Goal: Communication & Community: Ask a question

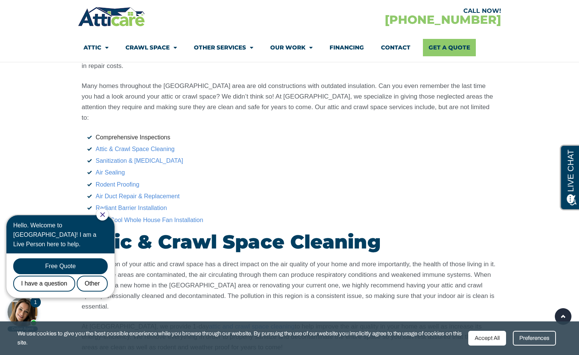
scroll to position [1225, 0]
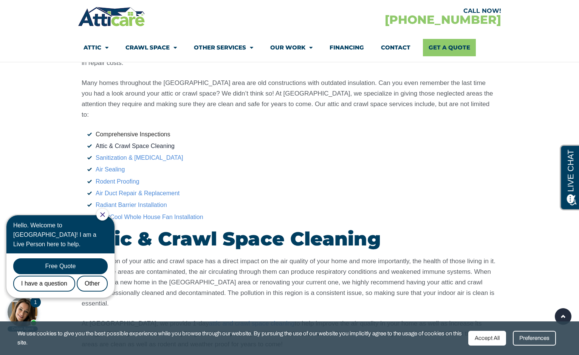
click at [154, 143] on link "Attic & Crawl Space Cleaning" at bounding box center [135, 146] width 79 height 6
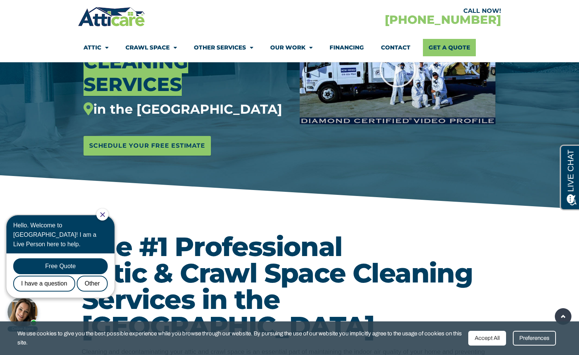
scroll to position [163, 0]
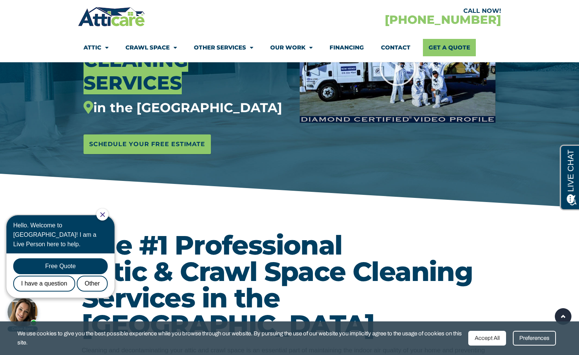
click at [105, 213] on icon "Close Chat" at bounding box center [102, 214] width 5 height 5
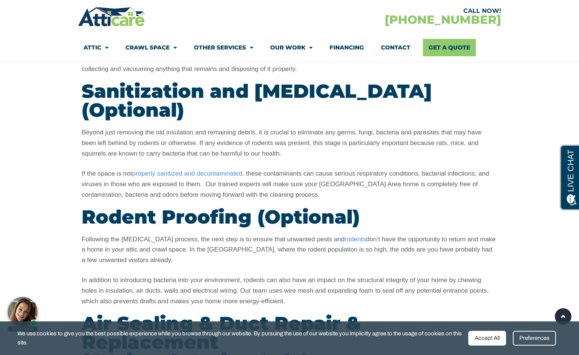
scroll to position [1005, 0]
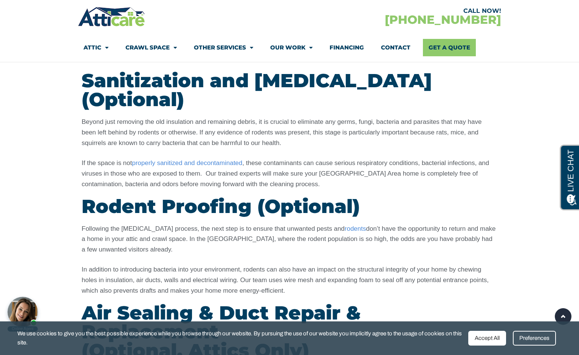
click at [28, 312] on div at bounding box center [23, 312] width 30 height 30
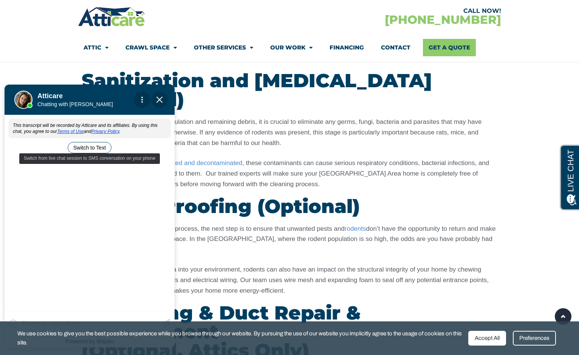
click at [88, 149] on button "Switch to Text" at bounding box center [90, 147] width 44 height 11
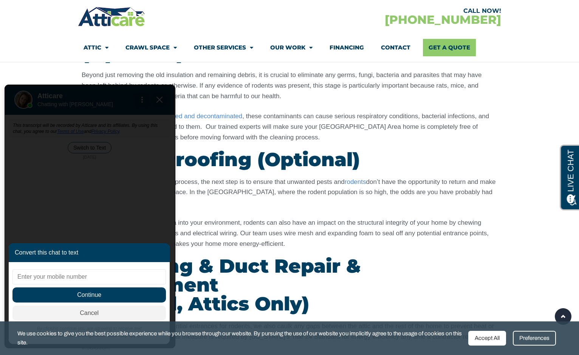
scroll to position [1057, 0]
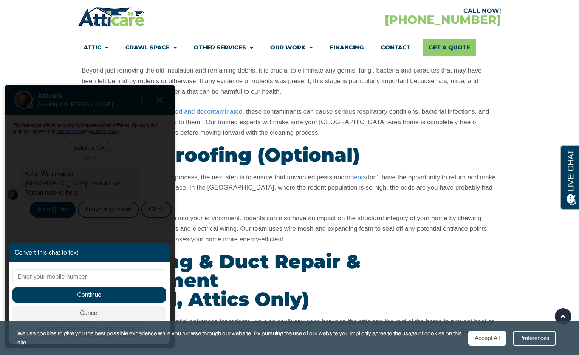
click at [510, 302] on section "Our Attic & Crawl Space Clean Up Process - Step By Step 1. Insulation Removal 2…" at bounding box center [289, 38] width 579 height 922
click at [159, 103] on form "Convert this chat to text Invalid phone number You have already been contacted …" at bounding box center [89, 216] width 169 height 263
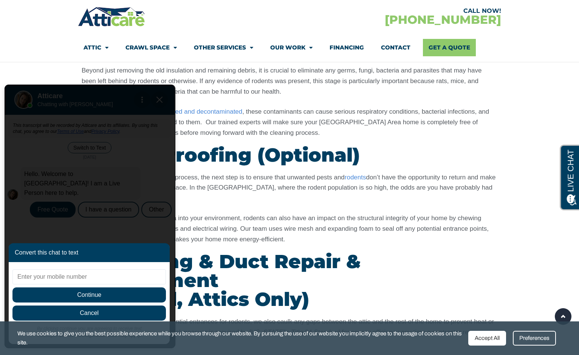
click at [120, 317] on span "Cancel" at bounding box center [89, 313] width 154 height 15
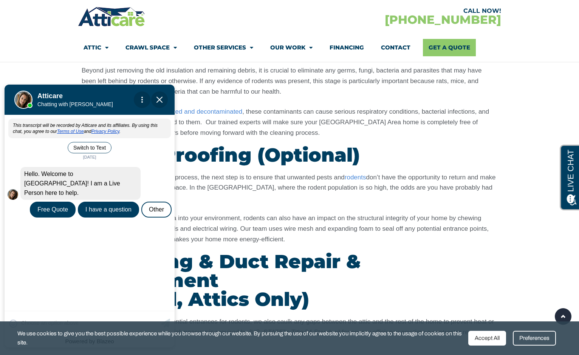
click at [116, 202] on div "I have a question" at bounding box center [108, 210] width 61 height 16
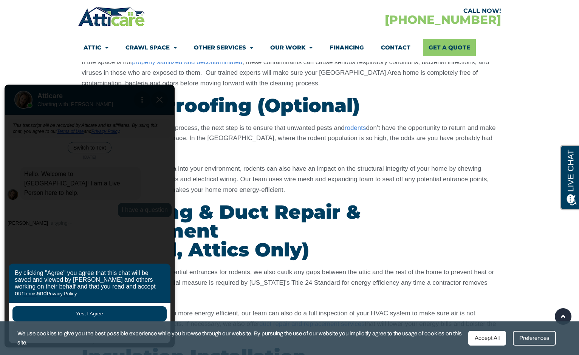
scroll to position [1107, 0]
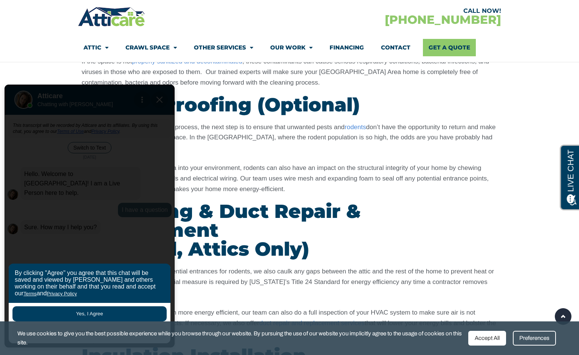
click at [106, 312] on button "Yes, I Agree" at bounding box center [89, 314] width 154 height 15
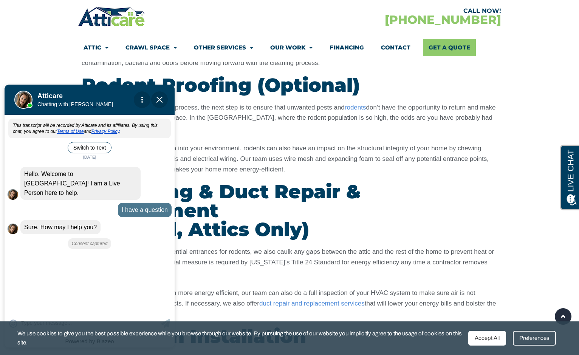
scroll to position [1152, 0]
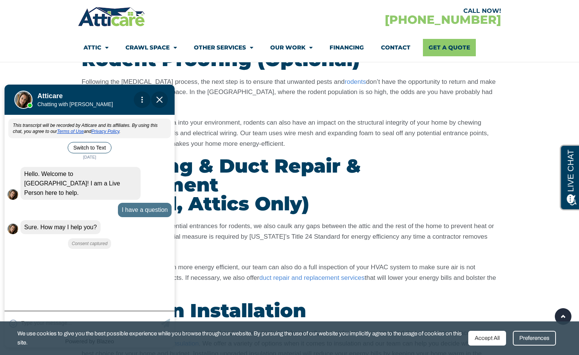
click at [67, 316] on textarea at bounding box center [90, 323] width 138 height 15
click at [506, 340] on div "Accept All" at bounding box center [487, 338] width 38 height 15
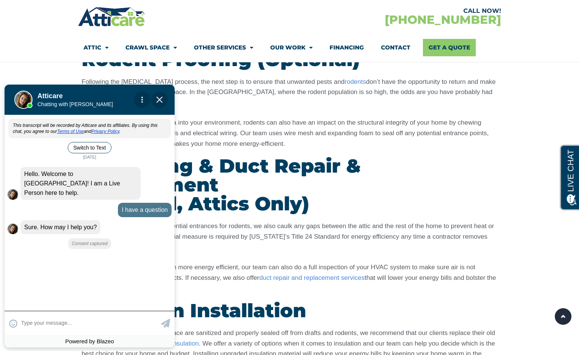
click at [74, 321] on textarea at bounding box center [90, 323] width 138 height 15
type input "I"
type input "O"
type input "I may need a few things done i"
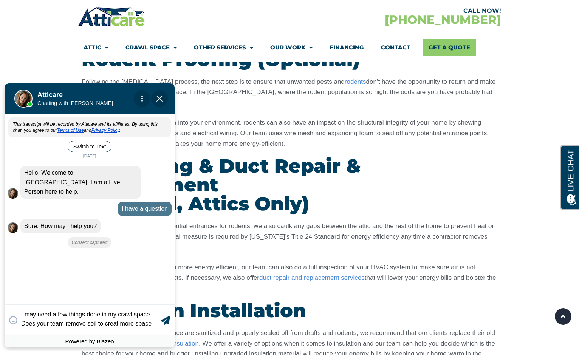
type textarea "I may need a few things done in my crawl space. Does your team remove soil to c…"
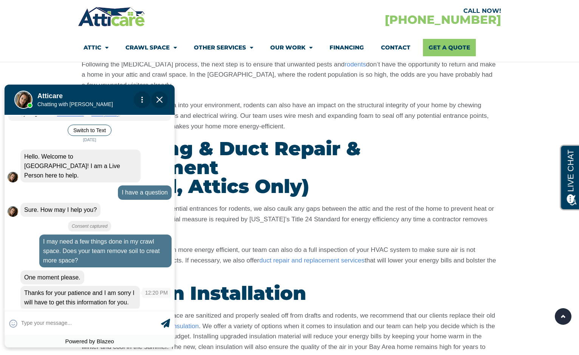
scroll to position [52, 0]
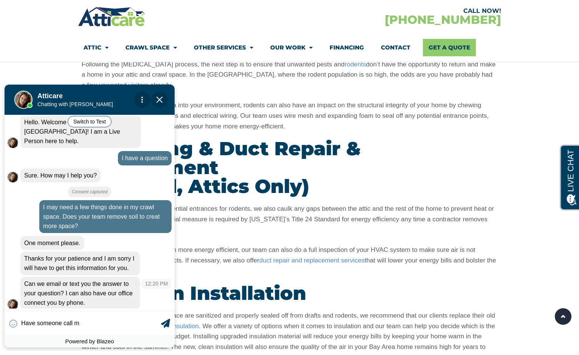
type input "Have someone call me"
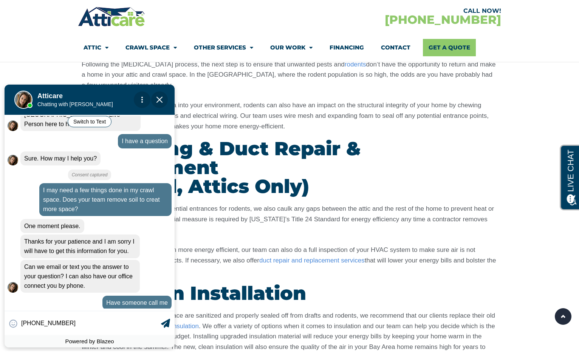
type input "[PHONE_NUMBER]"
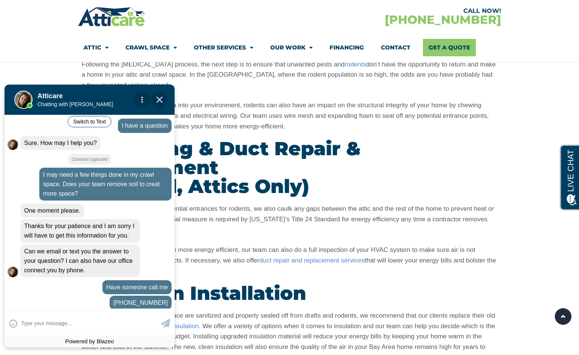
scroll to position [111, 0]
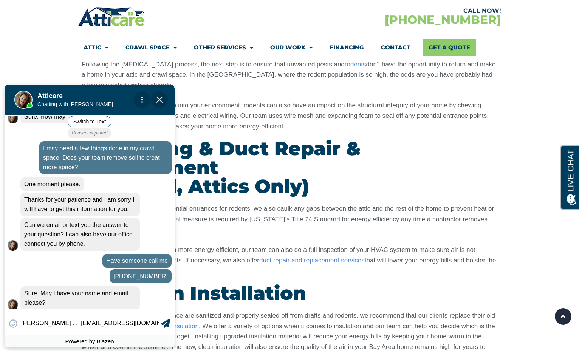
type input "[PERSON_NAME] . . [EMAIL_ADDRESS][DOMAIN_NAME]"
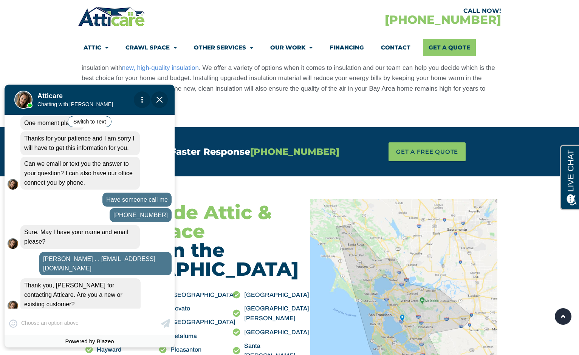
scroll to position [1429, 0]
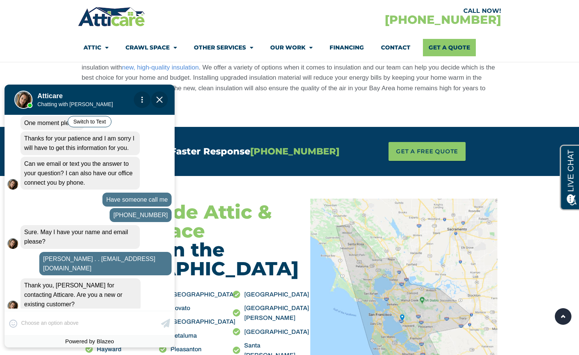
click at [118, 313] on div "New" at bounding box center [119, 321] width 27 height 16
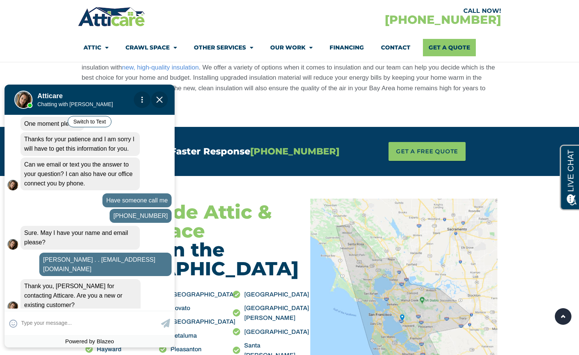
scroll to position [198, 0]
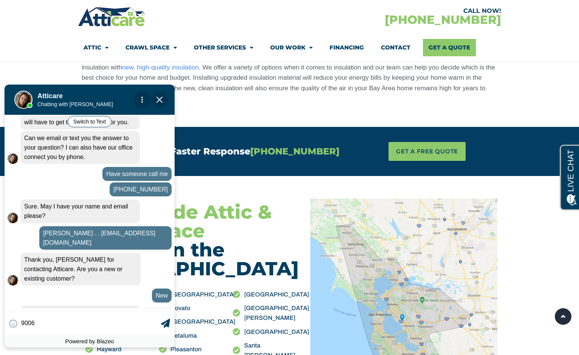
type input "90066"
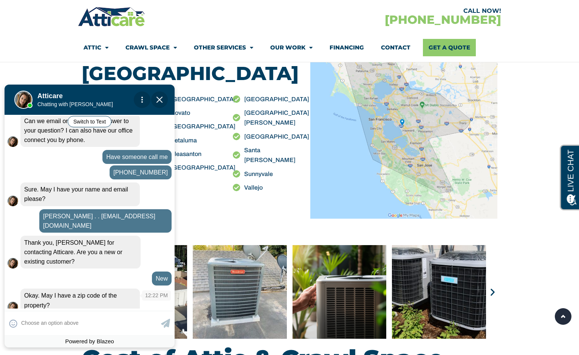
scroll to position [278, 0]
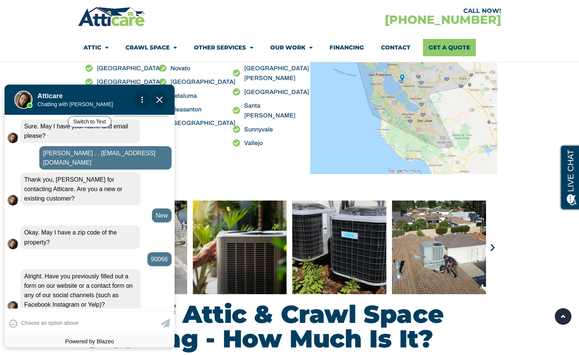
click at [161, 314] on div "No" at bounding box center [160, 322] width 23 height 16
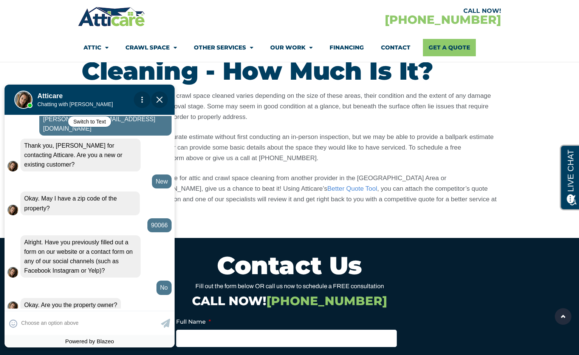
scroll to position [1937, 0]
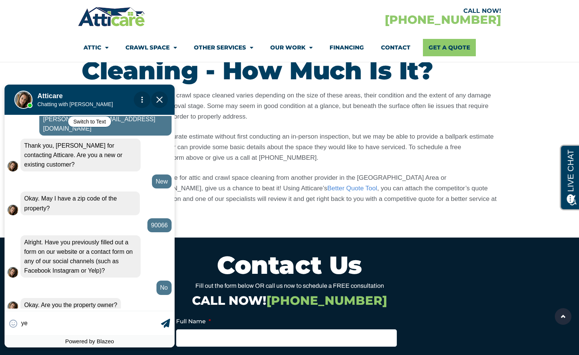
type input "yes"
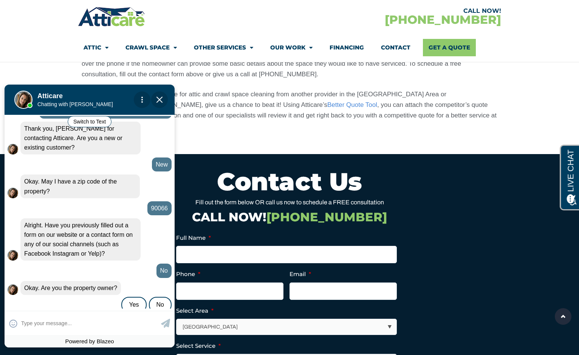
scroll to position [2022, 0]
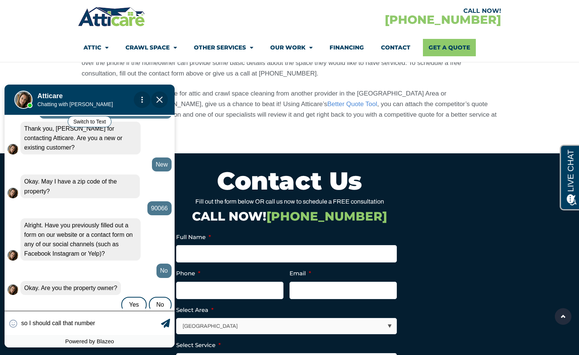
type input "so I should call that number?"
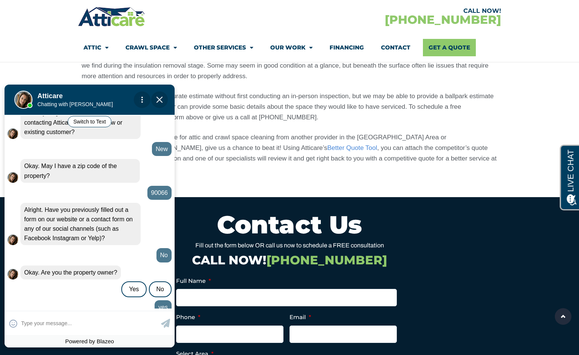
scroll to position [361, 0]
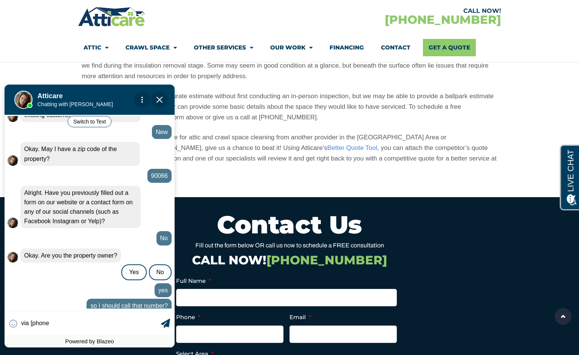
type input "via [phone?"
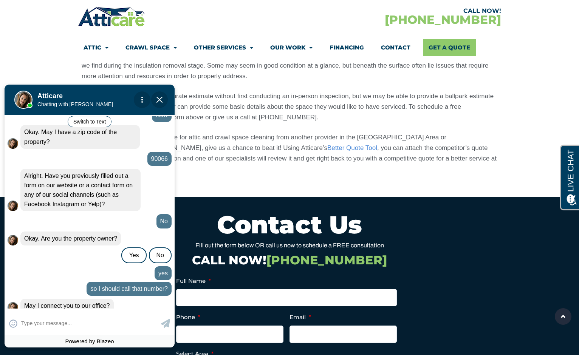
scroll to position [405, 0]
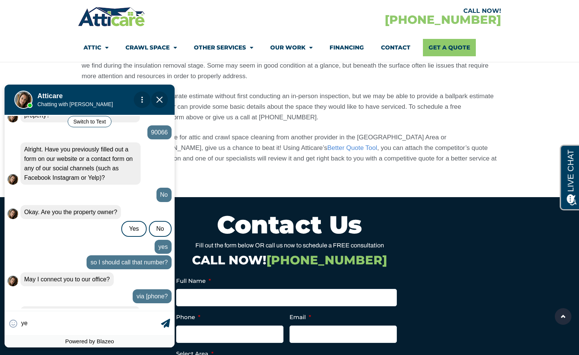
type input "yes"
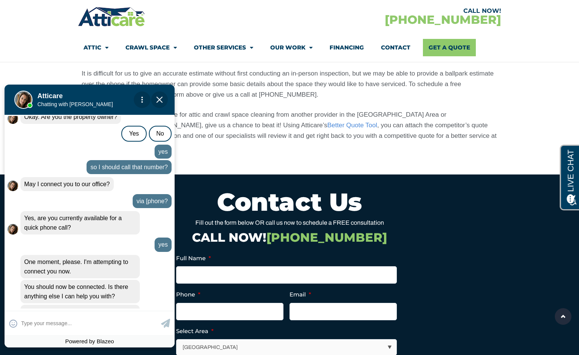
scroll to position [492, 0]
